Goal: Transaction & Acquisition: Purchase product/service

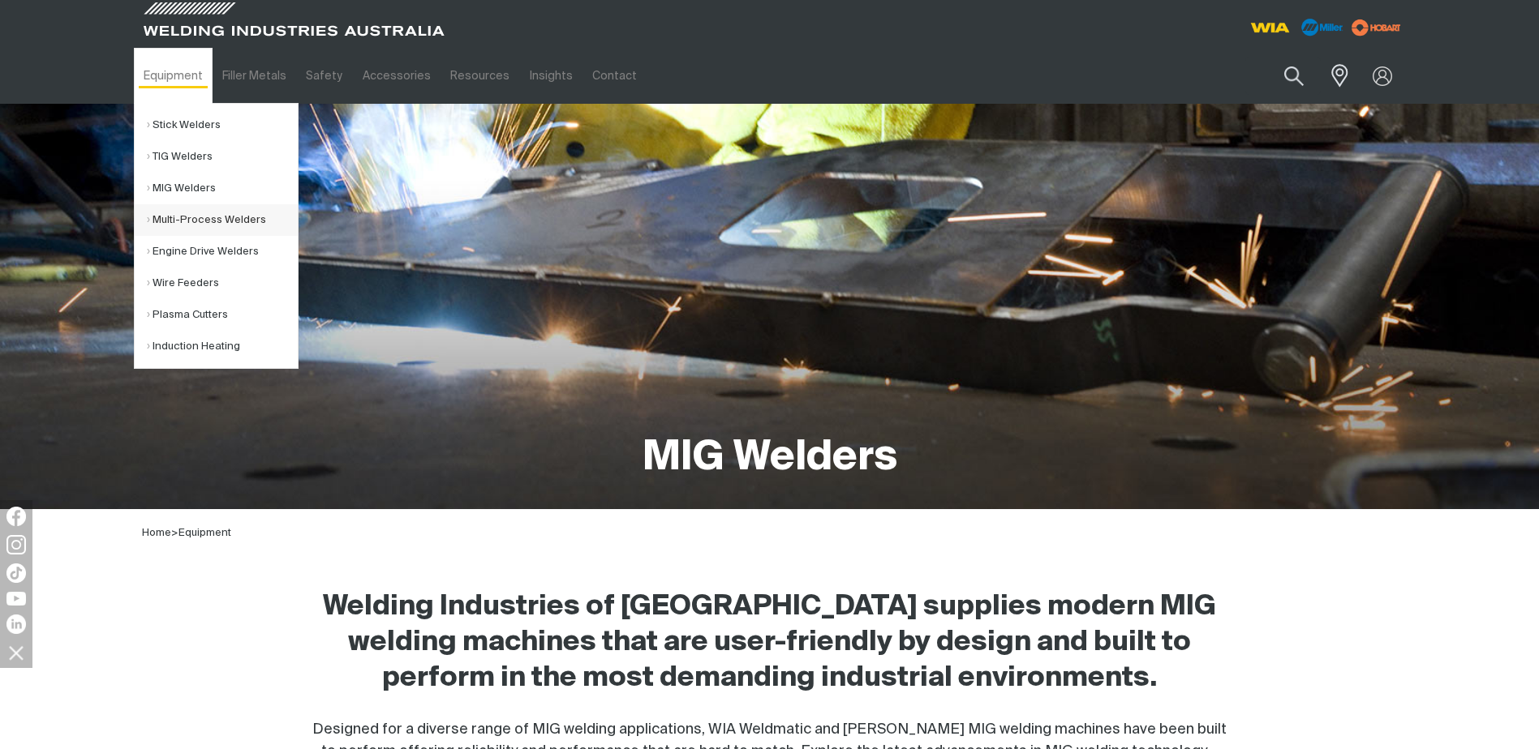
click at [189, 221] on link "Multi-Process Welders" at bounding box center [222, 220] width 151 height 32
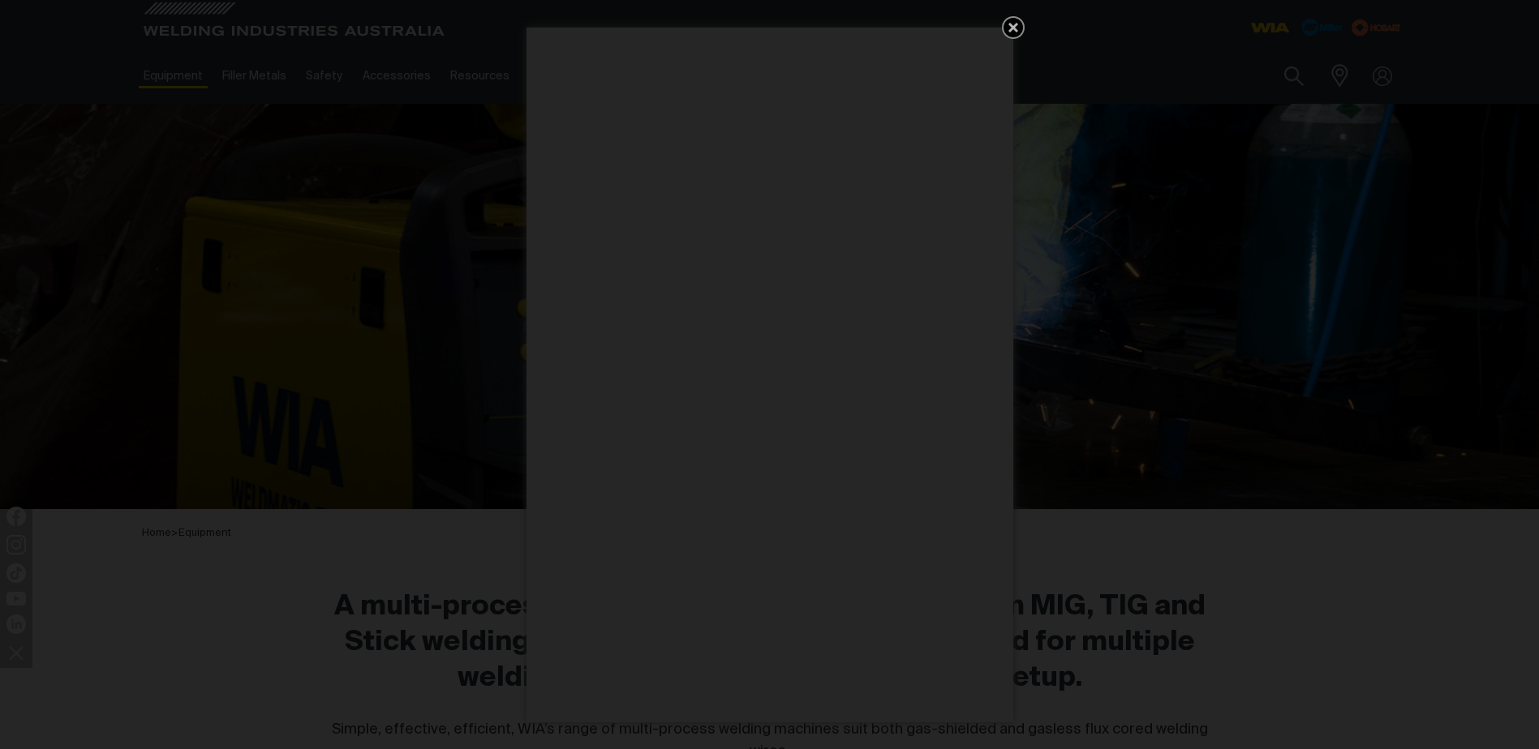
click at [1020, 32] on icon "Get 5 WIA Welding Guides Free!" at bounding box center [1012, 27] width 19 height 19
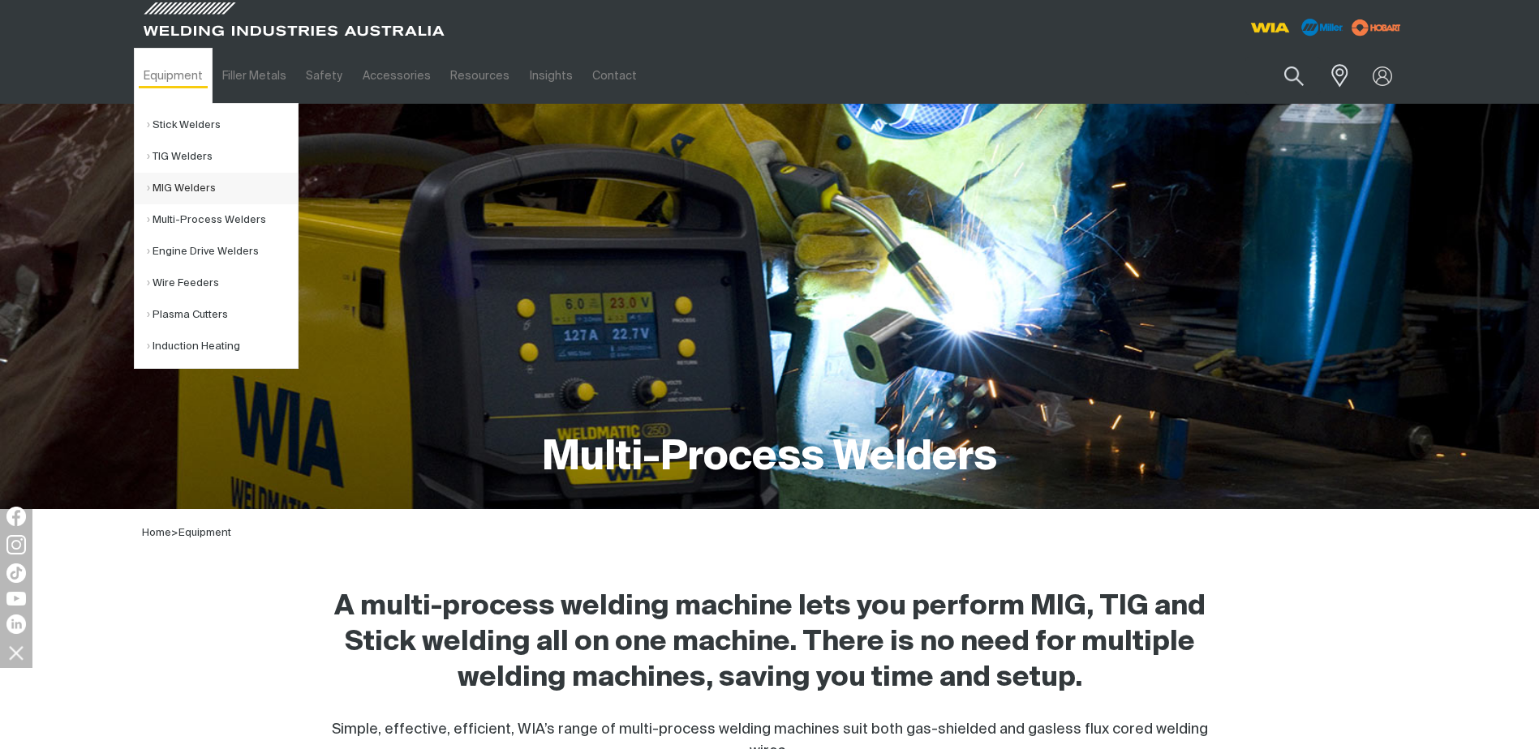
click at [182, 184] on link "MIG Welders" at bounding box center [222, 189] width 151 height 32
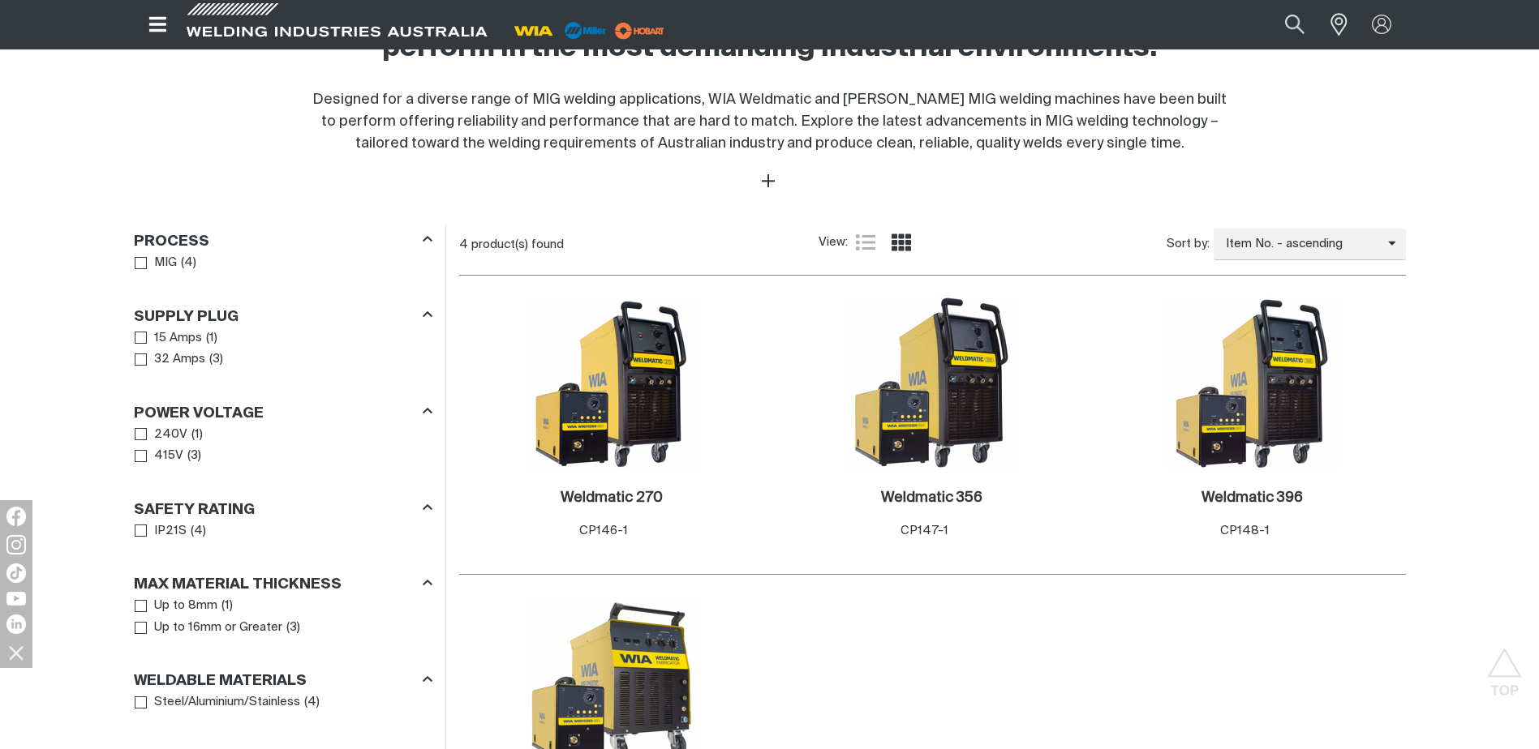
scroll to position [730, 0]
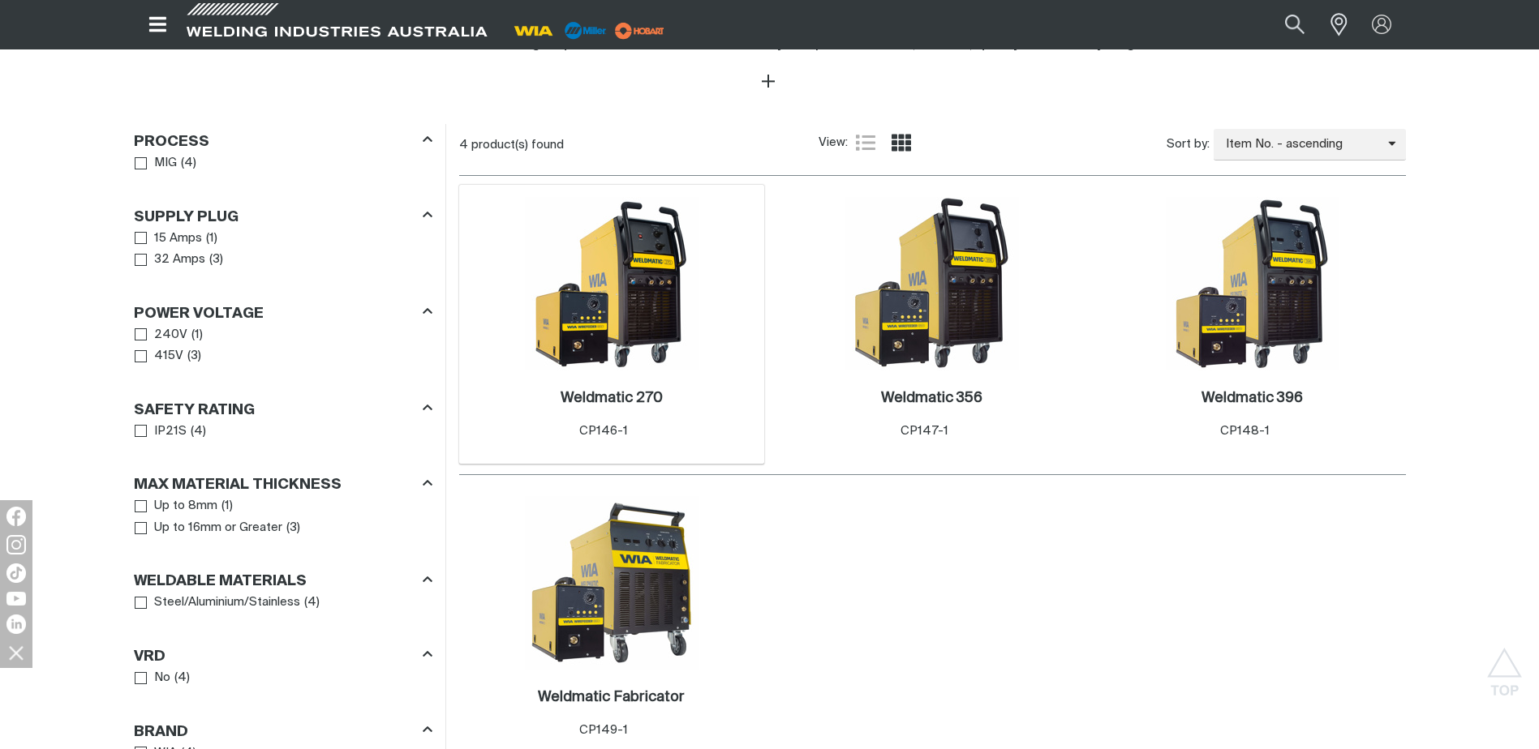
click at [583, 314] on img at bounding box center [612, 284] width 174 height 174
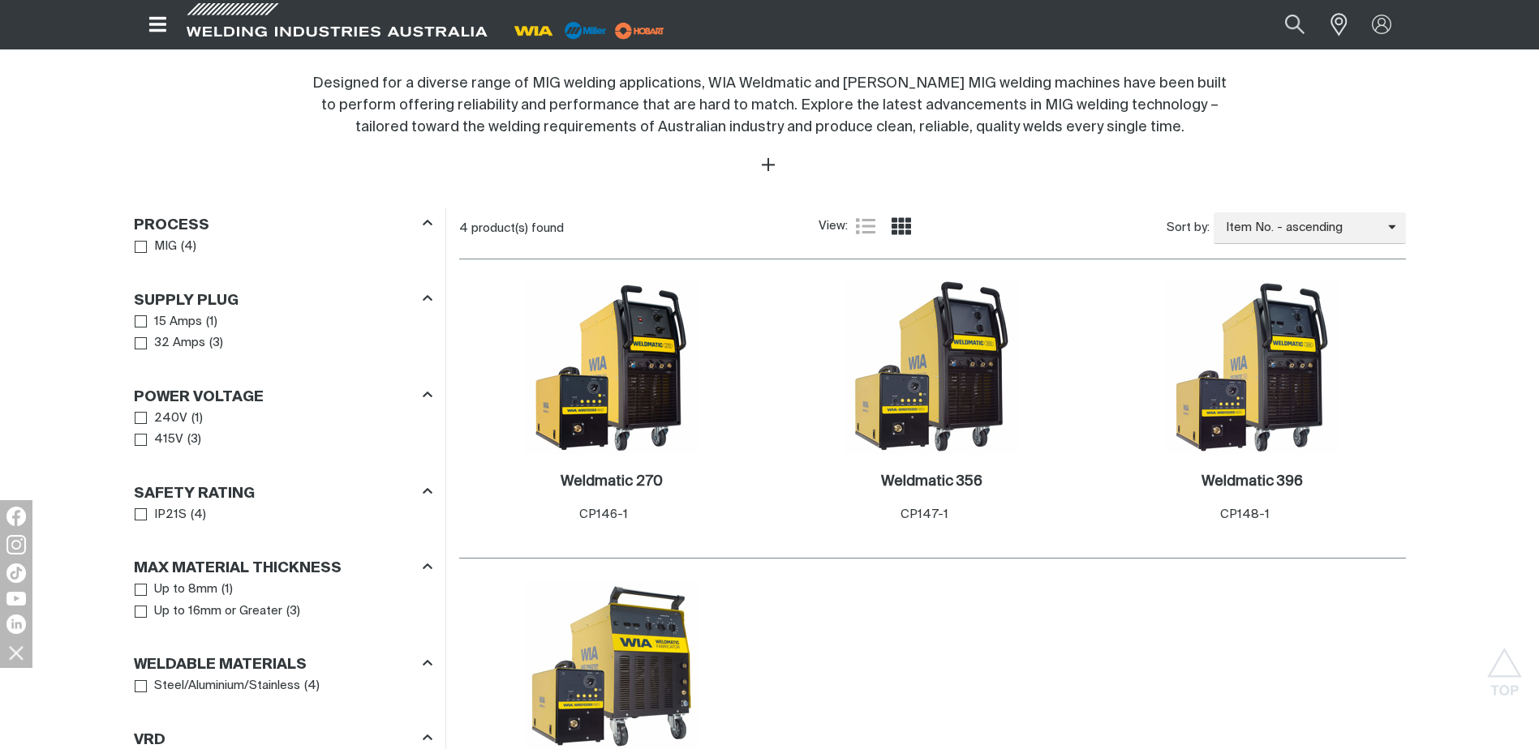
scroll to position [730, 0]
